Goal: Check status

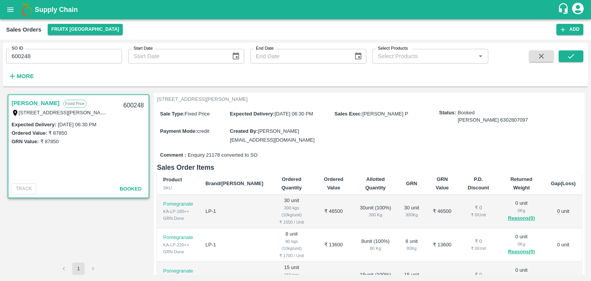
scroll to position [49, 0]
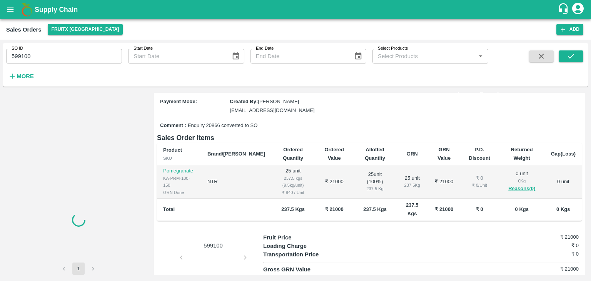
scroll to position [80, 0]
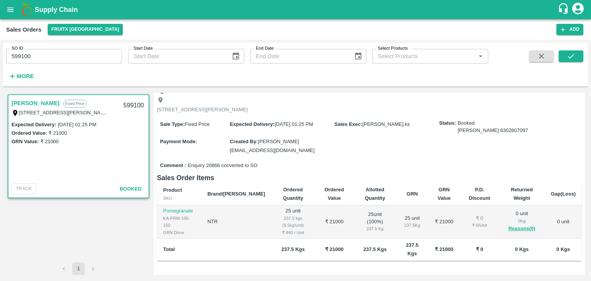
scroll to position [42, 0]
